Goal: Obtain resource: Download file/media

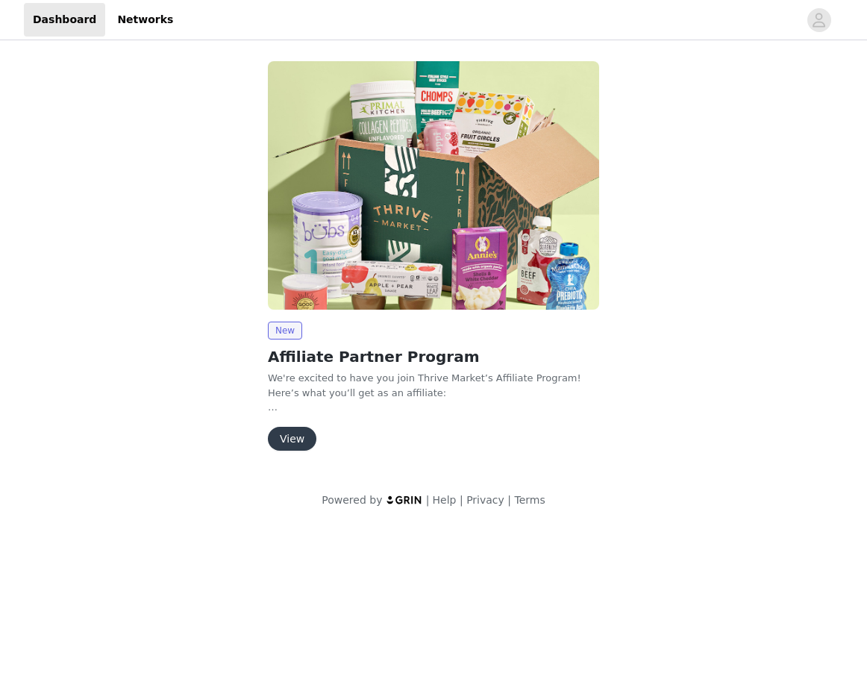
click at [299, 442] on button "View" at bounding box center [292, 439] width 48 height 24
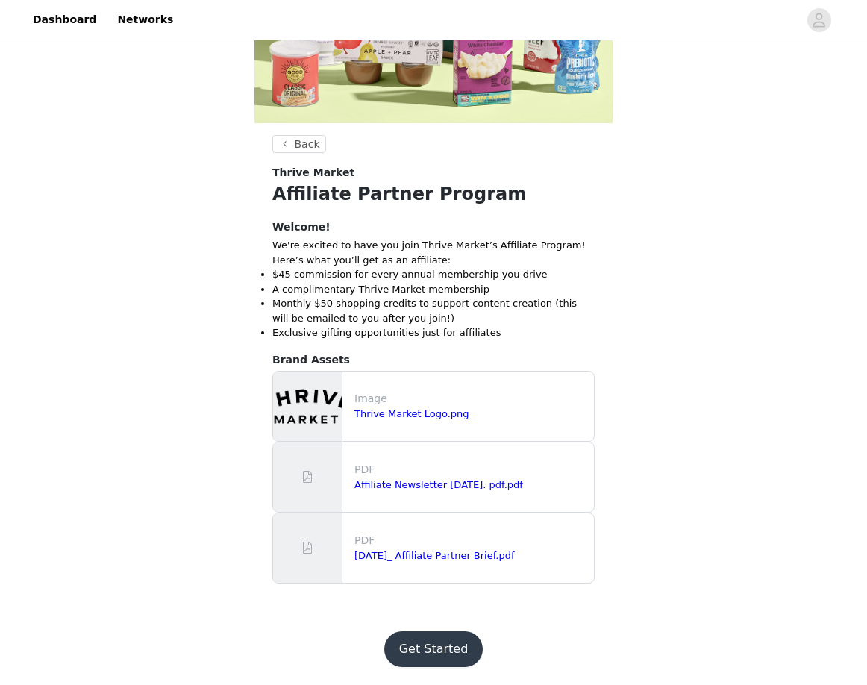
scroll to position [275, 0]
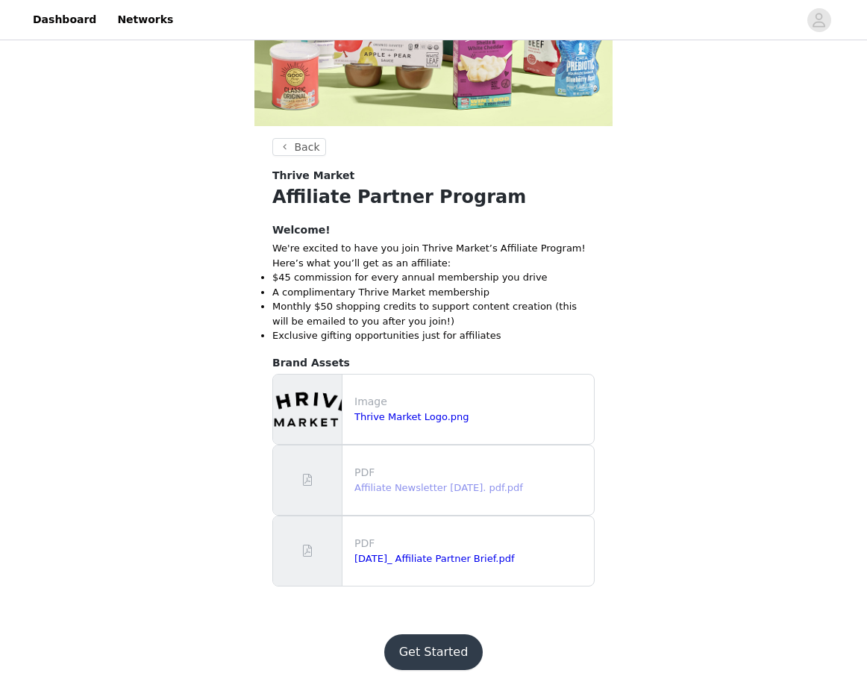
click at [416, 490] on link "Affiliate Newsletter [DATE]. pdf.pdf" at bounding box center [438, 487] width 169 height 11
click at [439, 557] on link "[DATE]_ Affiliate Partner Brief.pdf" at bounding box center [434, 558] width 160 height 11
click at [459, 643] on button "Get Started" at bounding box center [433, 652] width 99 height 36
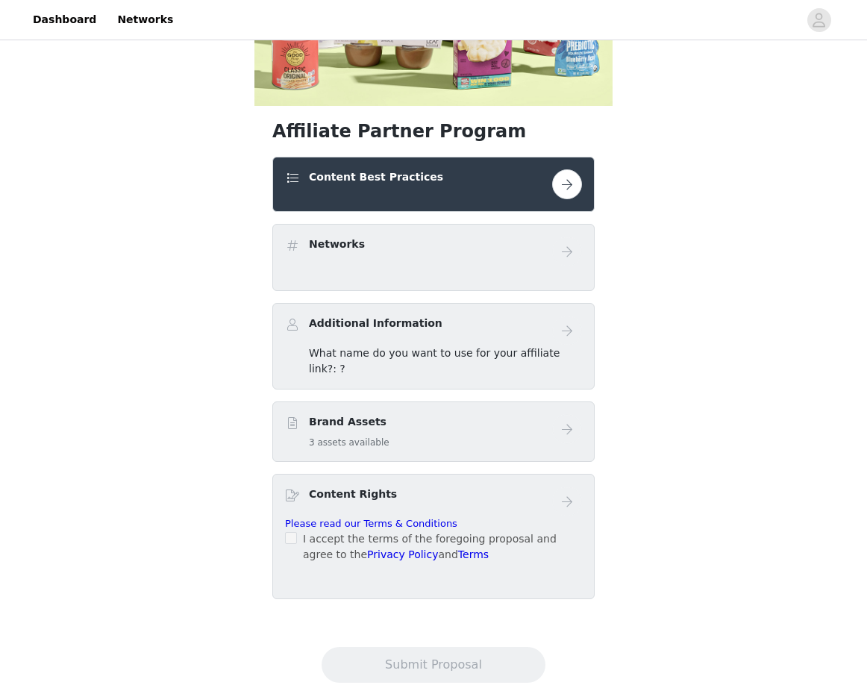
scroll to position [297, 0]
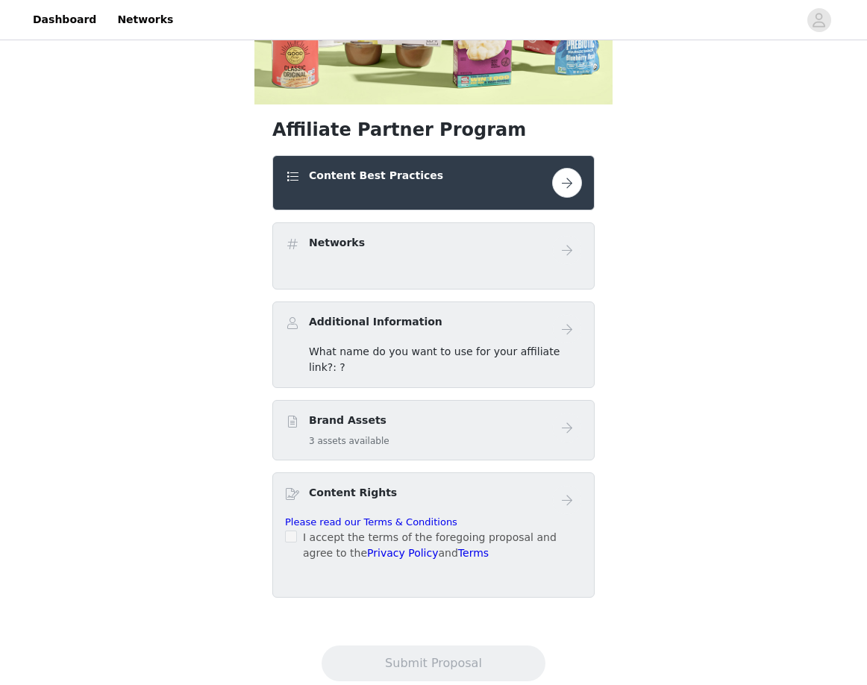
click at [564, 190] on button "button" at bounding box center [567, 183] width 30 height 30
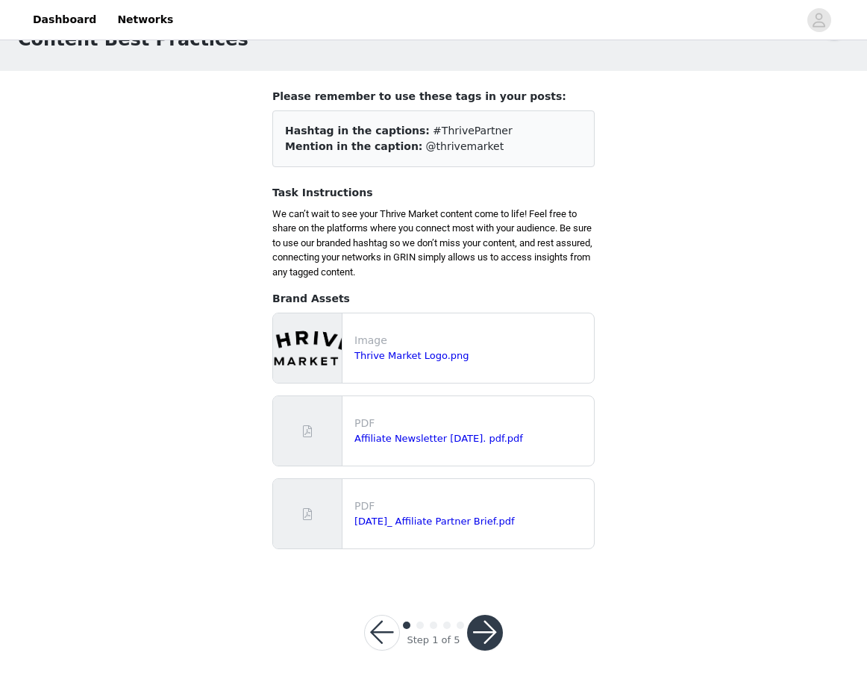
scroll to position [49, 0]
